Goal: Information Seeking & Learning: Find specific fact

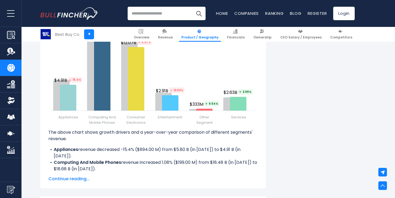
scroll to position [711, 0]
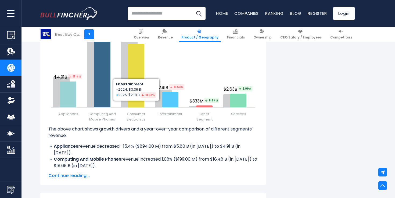
click at [169, 128] on p "The above chart shows growth drivers and a year-over-year comparison of differe…" at bounding box center [153, 132] width 210 height 13
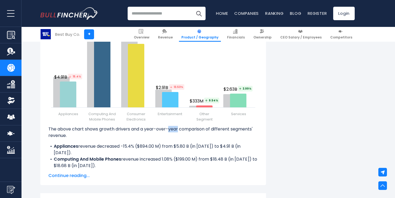
click at [169, 128] on p "The above chart shows growth drivers and a year-over-year comparison of differe…" at bounding box center [153, 132] width 210 height 13
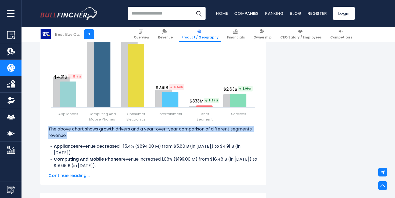
click at [169, 128] on p "The above chart shows growth drivers and a year-over-year comparison of differe…" at bounding box center [153, 132] width 210 height 13
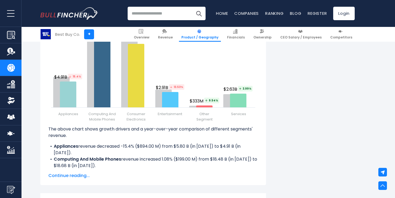
click at [168, 128] on p "The above chart shows growth drivers and a year-over-year comparison of differe…" at bounding box center [153, 132] width 210 height 13
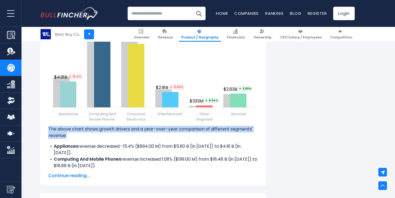
click at [168, 128] on p "The above chart shows growth drivers and a year-over-year comparison of differe…" at bounding box center [153, 132] width 210 height 13
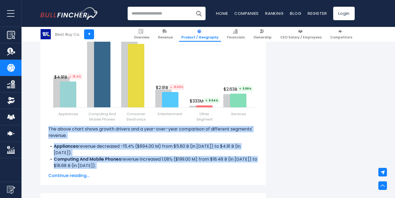
drag, startPoint x: 49, startPoint y: 129, endPoint x: 134, endPoint y: 172, distance: 95.5
click at [135, 172] on div "The above chart shows growth drivers and a year-over-year comparison of differe…" at bounding box center [153, 152] width 210 height 53
click at [134, 172] on div "The above chart shows growth drivers and a year-over-year comparison of differe…" at bounding box center [153, 152] width 210 height 53
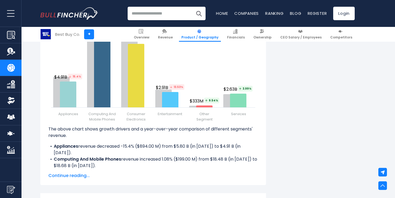
click at [74, 175] on span "Continue reading..." at bounding box center [153, 175] width 210 height 6
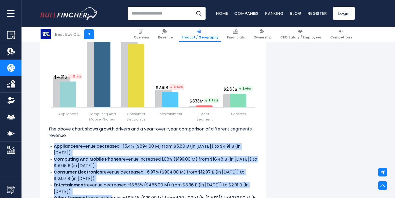
drag, startPoint x: 49, startPoint y: 145, endPoint x: 109, endPoint y: 193, distance: 76.9
click at [109, 193] on div "The above chart shows growth drivers and a year-over-year comparison of differe…" at bounding box center [153, 167] width 210 height 82
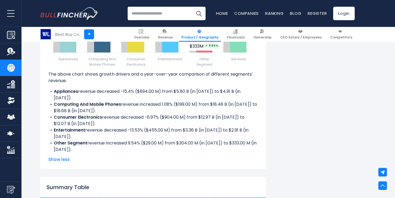
click at [106, 153] on li "Services revenue increased 3.99% ($101.00 M) from $2.53 B (in [DATE]) to $2.63 …" at bounding box center [153, 156] width 210 height 6
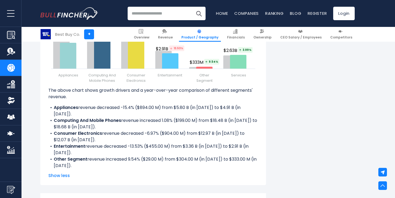
scroll to position [748, 0]
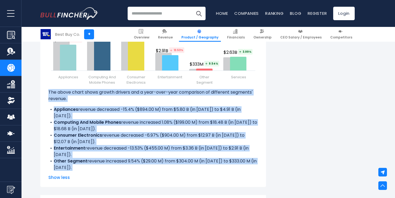
drag, startPoint x: 48, startPoint y: 91, endPoint x: 107, endPoint y: 169, distance: 97.2
click at [107, 169] on div "The above chart shows growth drivers and a year-over-year comparison of differe…" at bounding box center [153, 130] width 210 height 82
click at [107, 171] on li "Services revenue increased 3.99% ($101.00 M) from $2.53 B (in [DATE]) to $2.63 …" at bounding box center [153, 174] width 210 height 6
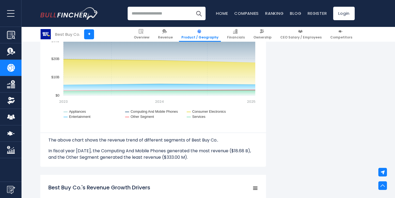
scroll to position [521, 0]
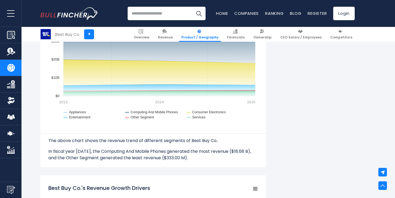
click at [134, 156] on p "In fiscal year [DATE], the Computing And Mobile Phones generated the most reven…" at bounding box center [153, 154] width 210 height 13
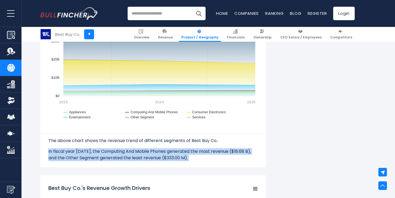
click at [134, 156] on p "In fiscal year [DATE], the Computing And Mobile Phones generated the most reven…" at bounding box center [153, 154] width 210 height 13
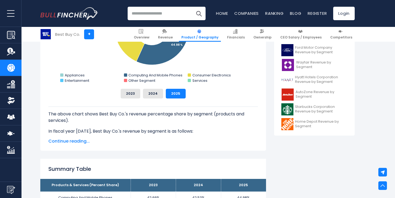
scroll to position [217, 0]
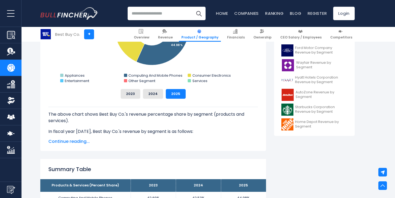
click at [139, 134] on p "In fiscal year [DATE], Best Buy Co.'s revenue by segment is as follows:" at bounding box center [153, 131] width 210 height 6
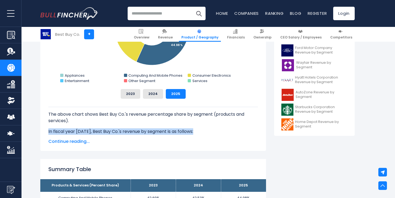
click at [139, 134] on p "In fiscal year [DATE], Best Buy Co.'s revenue by segment is as follows:" at bounding box center [153, 131] width 210 height 6
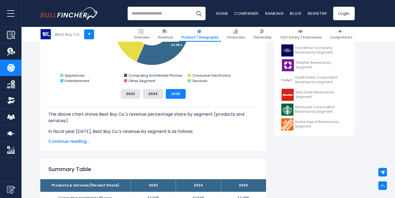
click at [79, 143] on span "Continue reading..." at bounding box center [153, 141] width 210 height 6
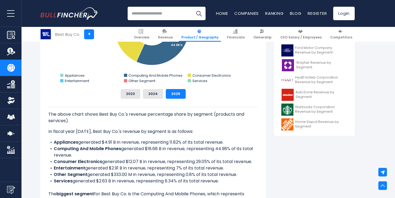
click at [118, 163] on li "Consumer Electronics generated $12.07 B in revenue, representing 29.05% of its …" at bounding box center [153, 161] width 210 height 6
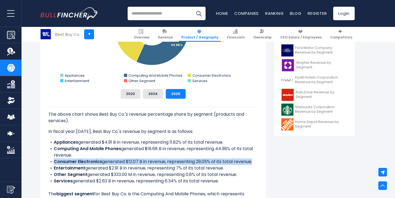
click at [118, 163] on li "Consumer Electronics generated $12.07 B in revenue, representing 29.05% of its …" at bounding box center [153, 161] width 210 height 6
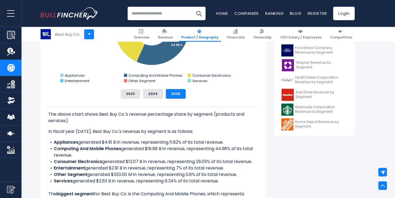
click at [118, 163] on li "Consumer Electronics generated $12.07 B in revenue, representing 29.05% of its …" at bounding box center [153, 161] width 210 height 6
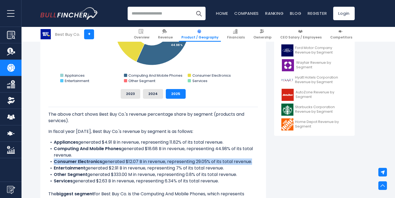
click at [118, 163] on li "Consumer Electronics generated $12.07 B in revenue, representing 29.05% of its …" at bounding box center [153, 161] width 210 height 6
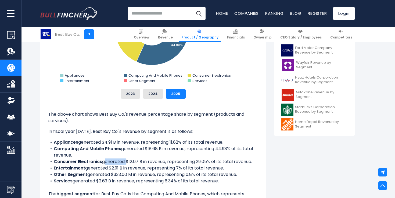
click at [118, 163] on li "Consumer Electronics generated $12.07 B in revenue, representing 29.05% of its …" at bounding box center [153, 161] width 210 height 6
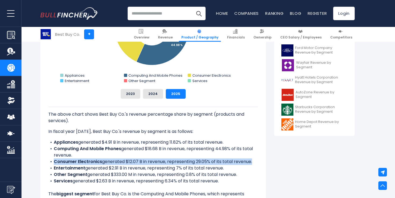
click at [118, 163] on li "Consumer Electronics generated $12.07 B in revenue, representing 29.05% of its …" at bounding box center [153, 161] width 210 height 6
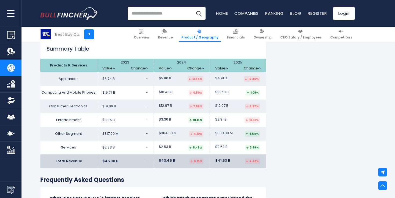
scroll to position [986, 0]
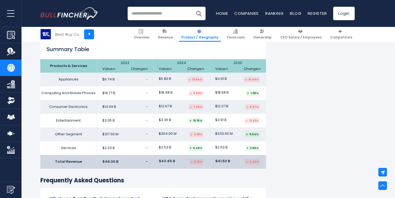
click at [166, 97] on td "$18.48 B 6.50%" at bounding box center [181, 93] width 56 height 14
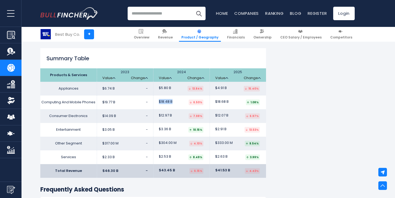
scroll to position [976, 0]
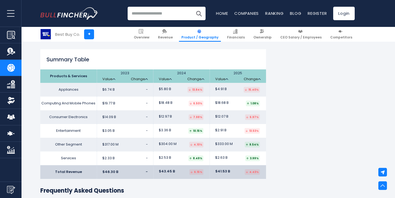
click at [166, 97] on td "$18.48 B 6.50%" at bounding box center [181, 104] width 56 height 14
click at [171, 90] on span "$5.80 B" at bounding box center [165, 89] width 12 height 5
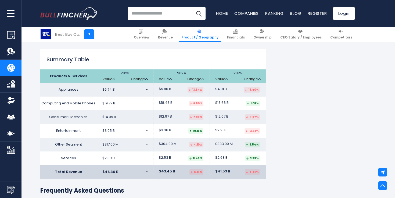
click at [171, 90] on span "$5.80 B" at bounding box center [165, 89] width 12 height 5
click at [170, 116] on span "$12.97 B" at bounding box center [165, 116] width 13 height 5
